Goal: Information Seeking & Learning: Learn about a topic

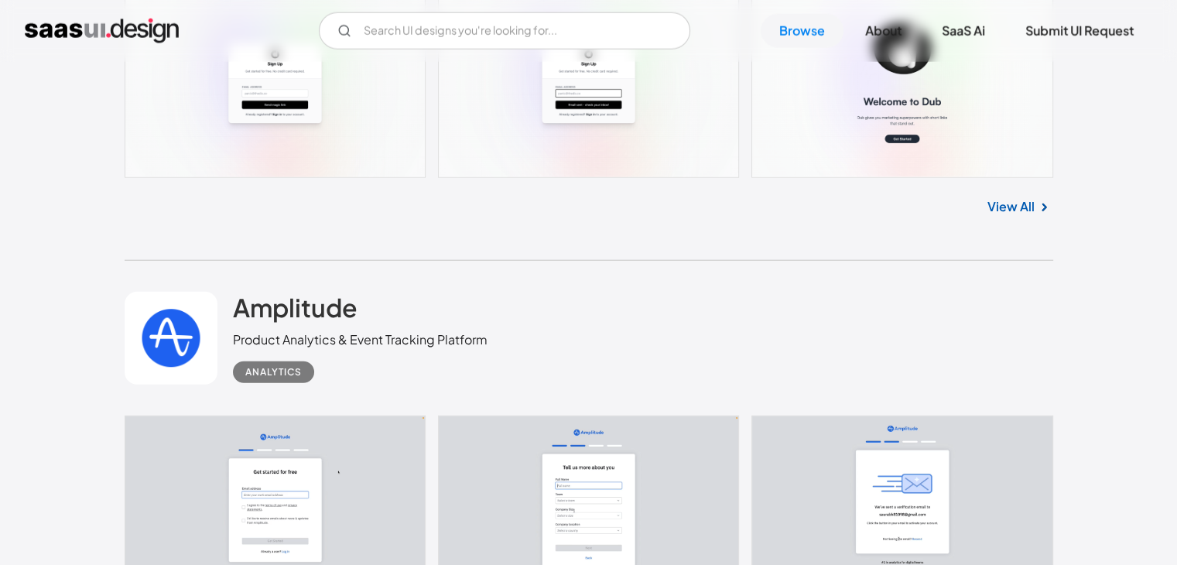
scroll to position [4024, 0]
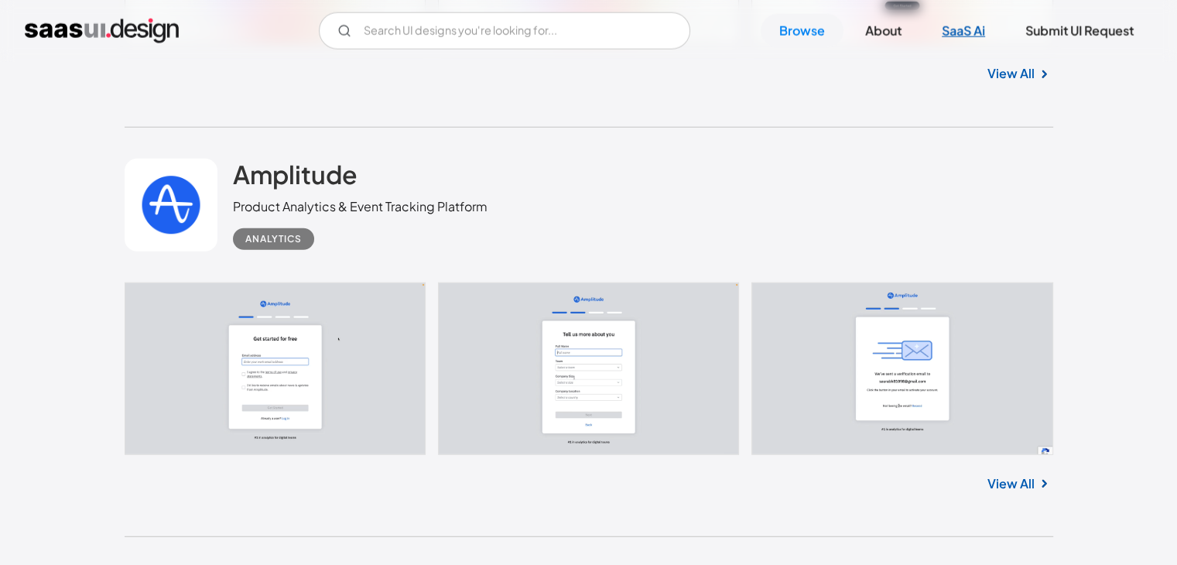
click at [964, 29] on link "SaaS Ai" at bounding box center [963, 31] width 80 height 34
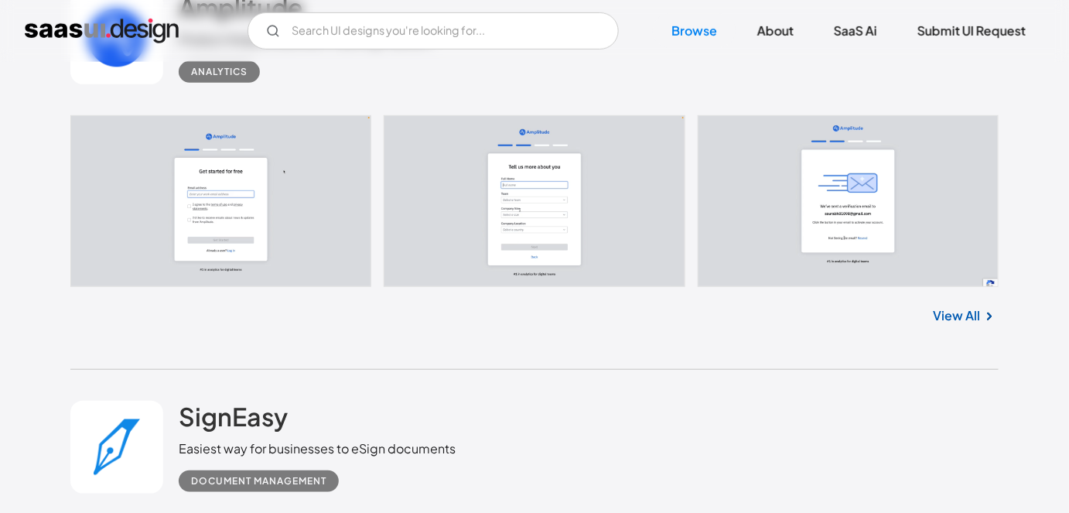
scroll to position [4045, 0]
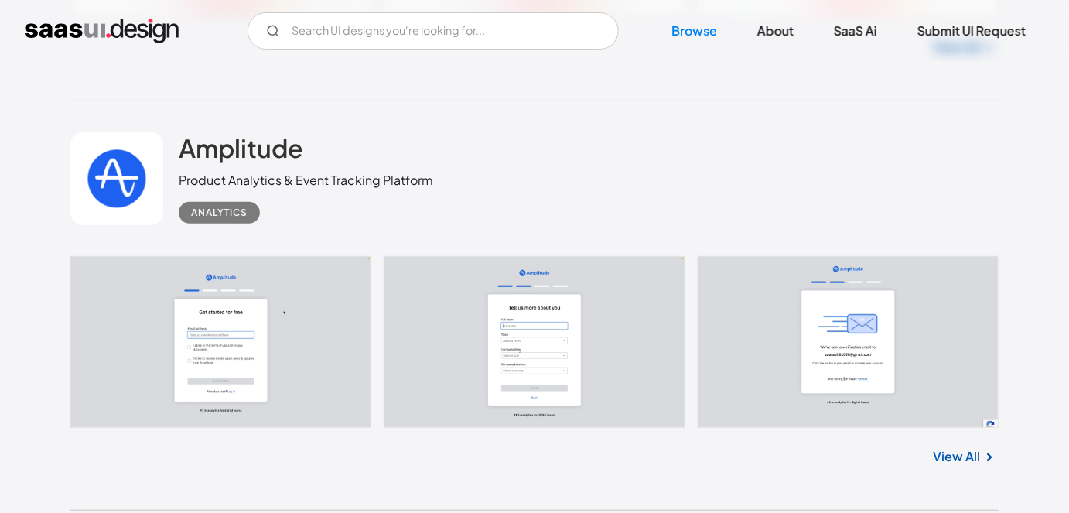
click at [957, 447] on link "View All" at bounding box center [956, 456] width 47 height 19
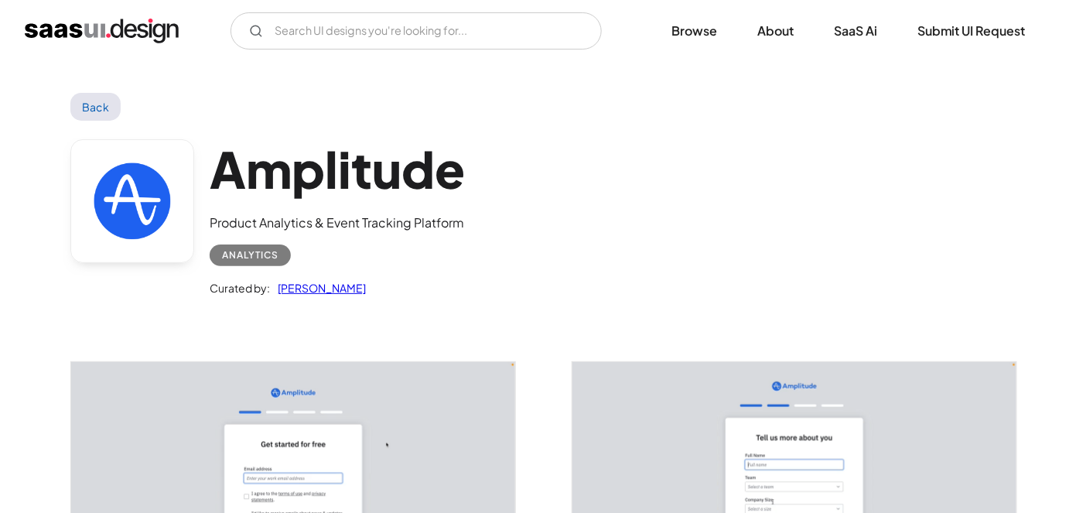
click at [98, 104] on link "Back" at bounding box center [95, 107] width 50 height 28
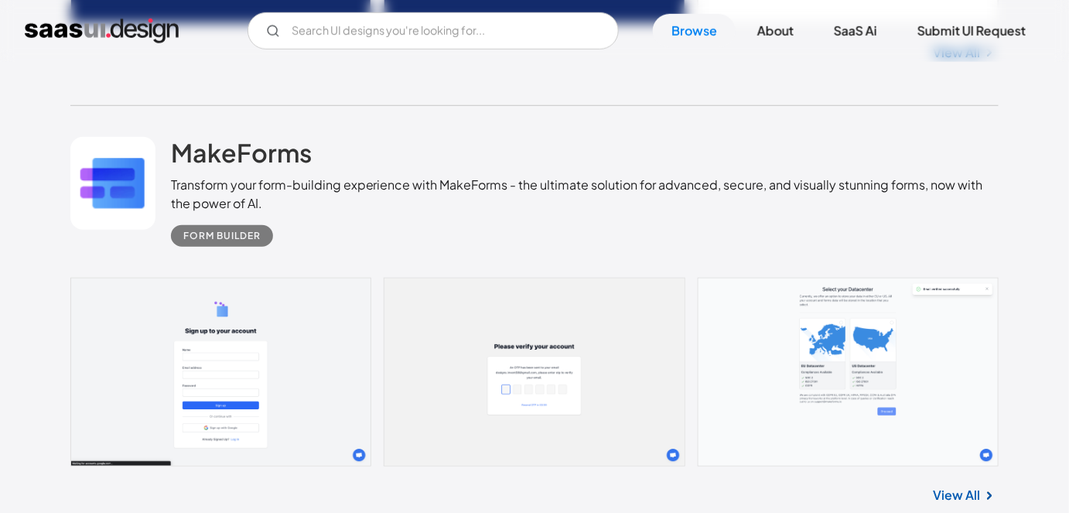
scroll to position [10132, 0]
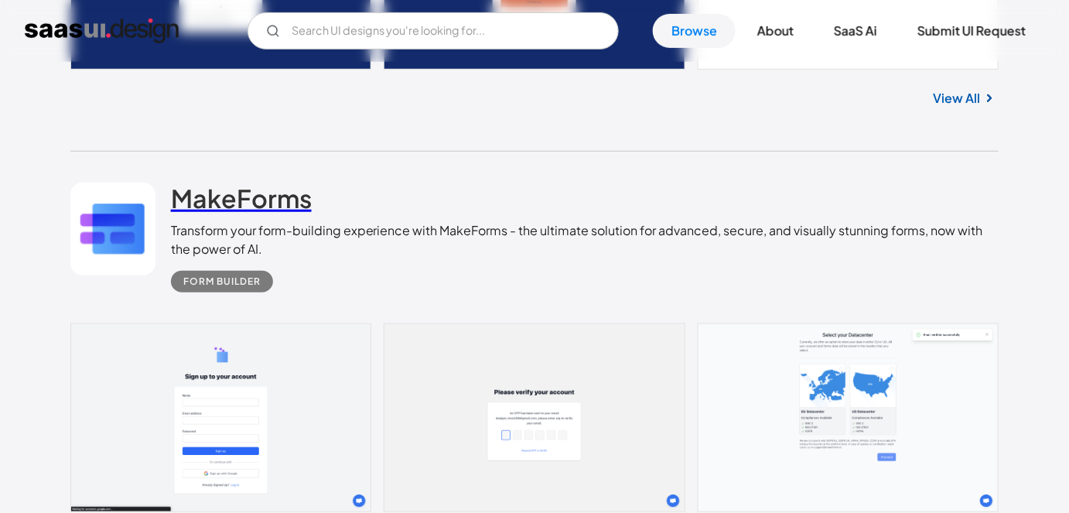
click at [274, 183] on h2 "MakeForms" at bounding box center [241, 198] width 141 height 31
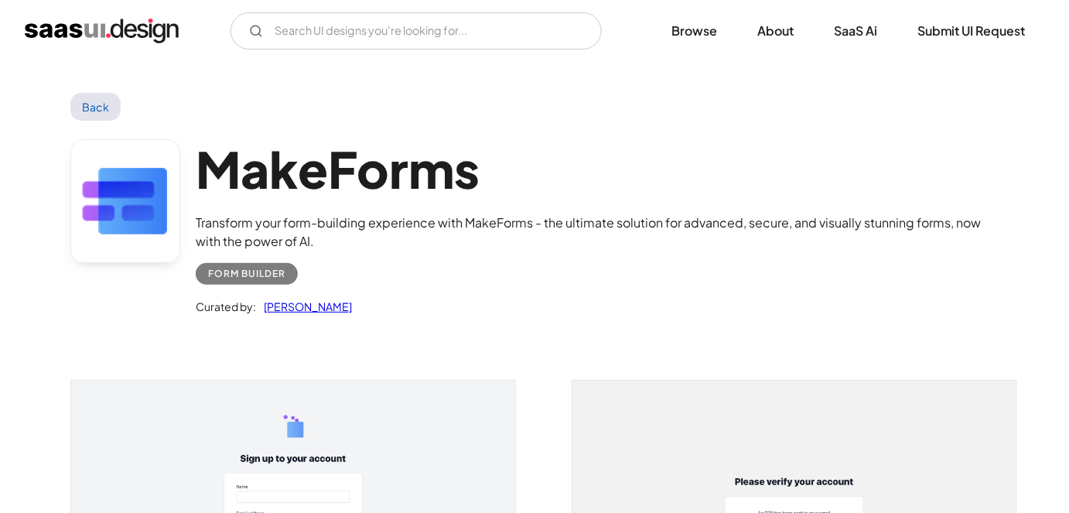
click at [330, 182] on h1 "MakeForms" at bounding box center [597, 169] width 803 height 60
